Goal: Task Accomplishment & Management: Complete application form

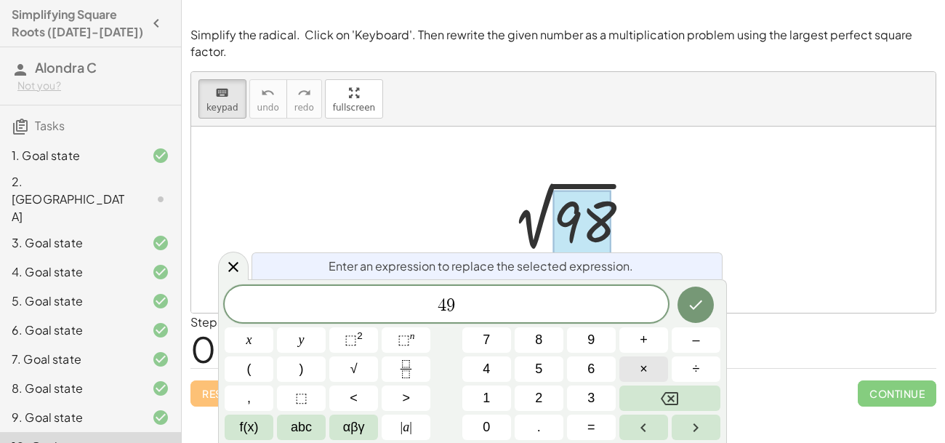
click at [643, 372] on span "×" at bounding box center [644, 369] width 8 height 20
click at [699, 301] on icon "Done" at bounding box center [695, 304] width 17 height 17
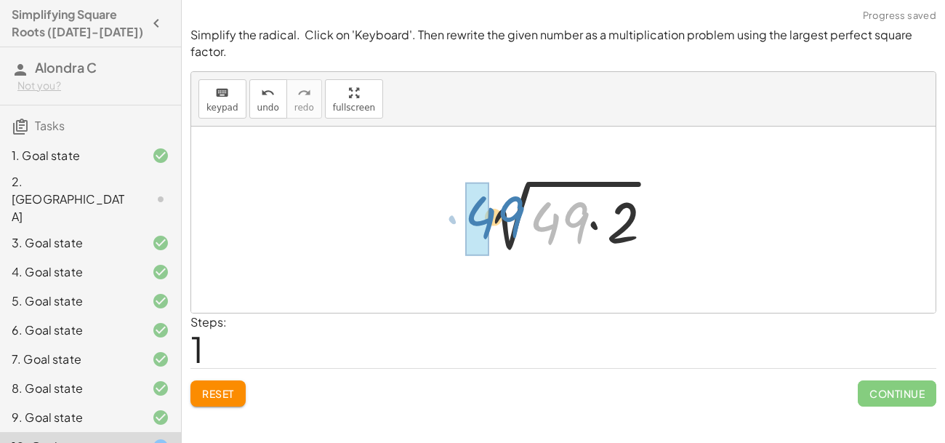
drag, startPoint x: 548, startPoint y: 217, endPoint x: 483, endPoint y: 212, distance: 65.7
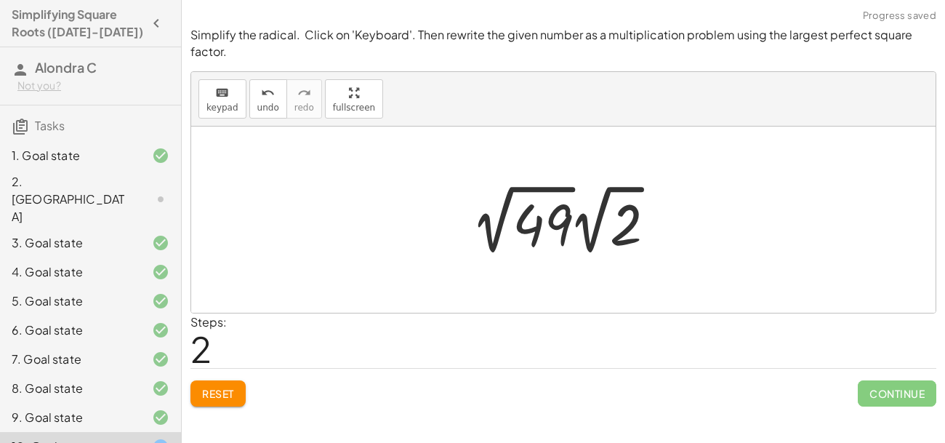
click at [556, 244] on div at bounding box center [568, 220] width 206 height 80
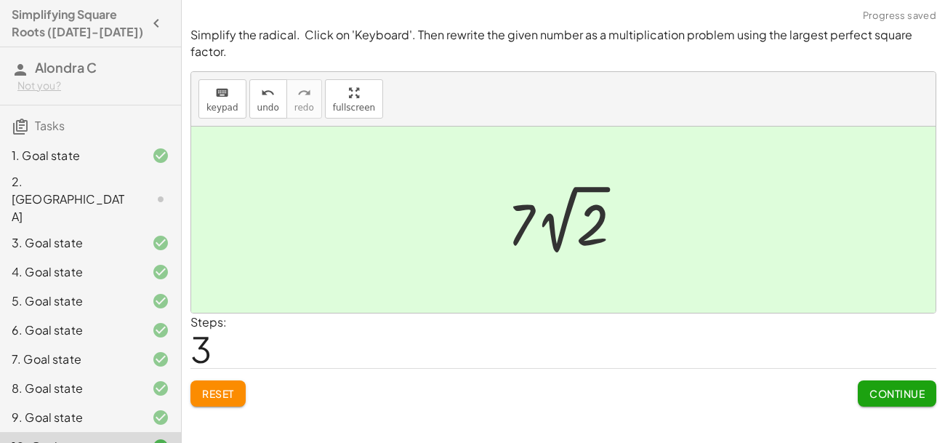
click at [867, 396] on button "Continue" at bounding box center [897, 393] width 79 height 26
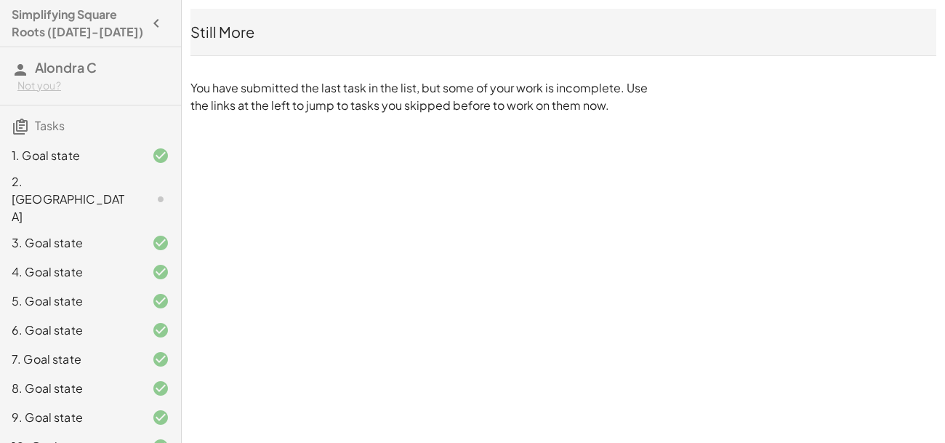
click at [0, 0] on div "Simplifying Square Roots ([DATE]-[DATE]) Alondra C Not you? Tasks 1. Goal state…" at bounding box center [0, 0] width 0 height 0
click at [111, 187] on div "2. [GEOGRAPHIC_DATA]" at bounding box center [70, 199] width 117 height 52
click at [110, 188] on div "2. [GEOGRAPHIC_DATA]" at bounding box center [70, 199] width 117 height 52
click at [77, 257] on div "2. [GEOGRAPHIC_DATA]" at bounding box center [90, 271] width 181 height 29
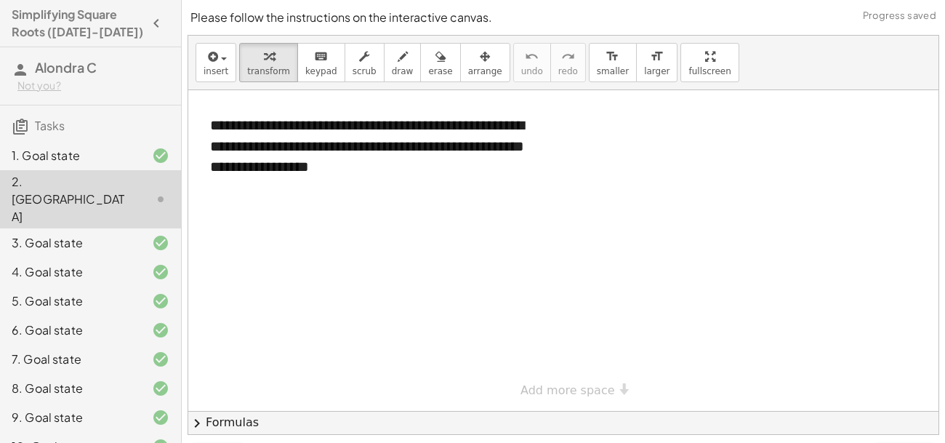
scroll to position [39, 0]
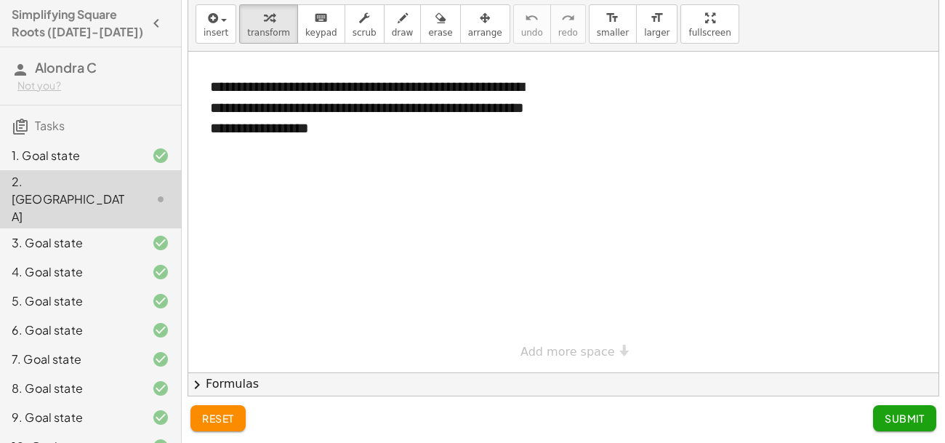
click at [908, 425] on button "Submit" at bounding box center [904, 418] width 63 height 26
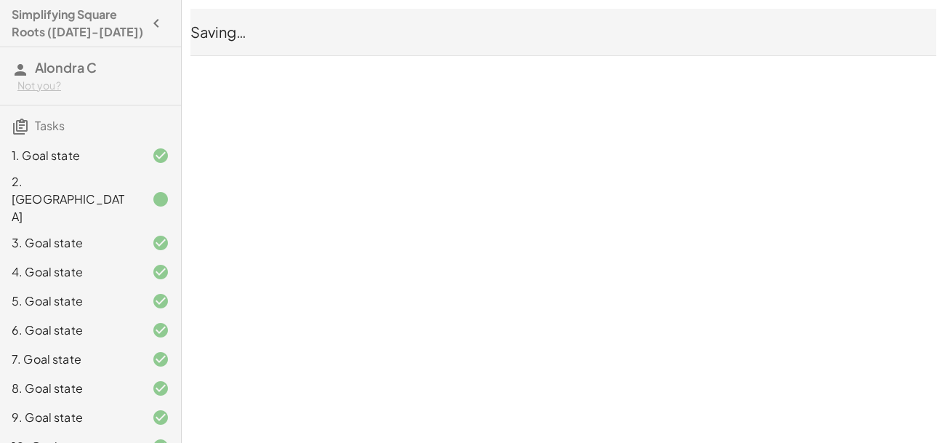
scroll to position [0, 0]
